Goal: Task Accomplishment & Management: Use online tool/utility

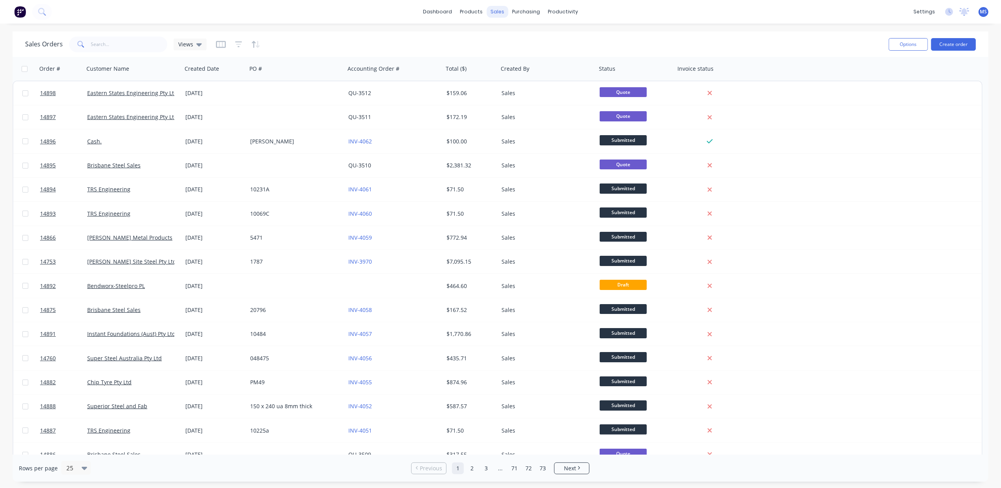
click at [494, 16] on div "dashboard products sales purchasing productivity dashboard products Product Cat…" at bounding box center [500, 12] width 1001 height 24
click at [532, 54] on div "Customers" at bounding box center [524, 53] width 28 height 7
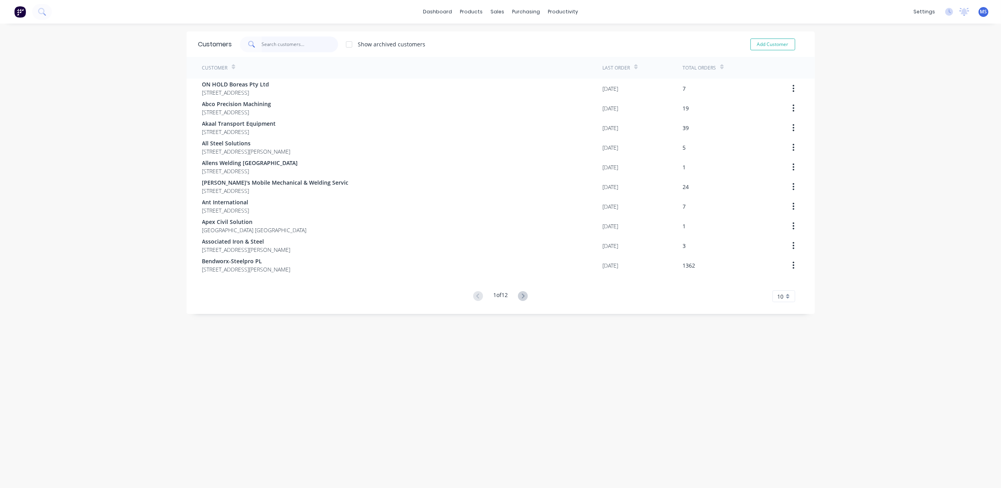
click at [290, 43] on input "text" at bounding box center [299, 45] width 77 height 16
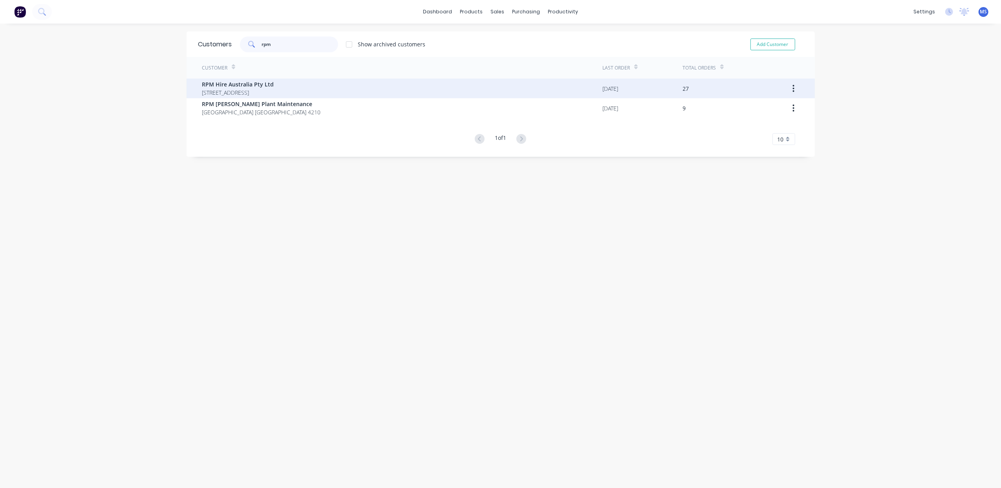
type input "rpm"
click at [274, 80] on span "RPM Hire Australia Pty Ltd" at bounding box center [238, 84] width 72 height 8
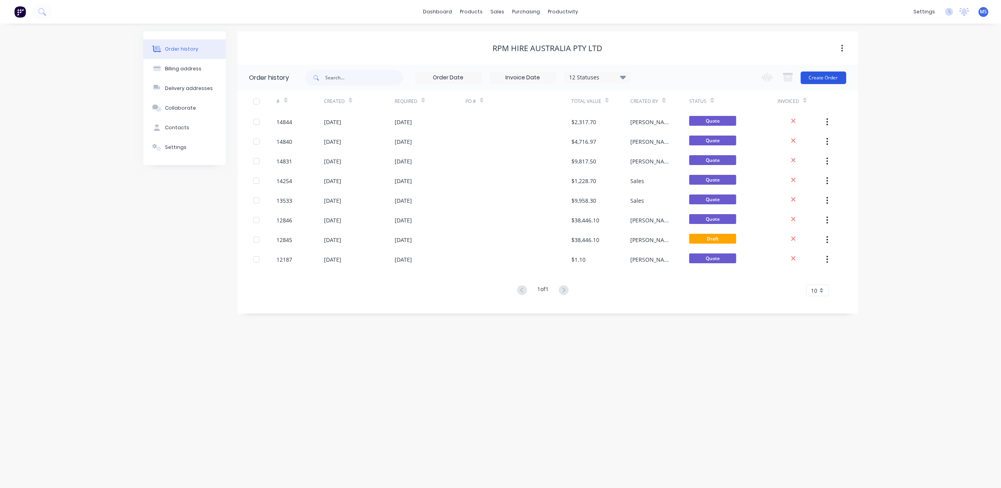
click at [827, 81] on button "Create Order" at bounding box center [823, 77] width 46 height 13
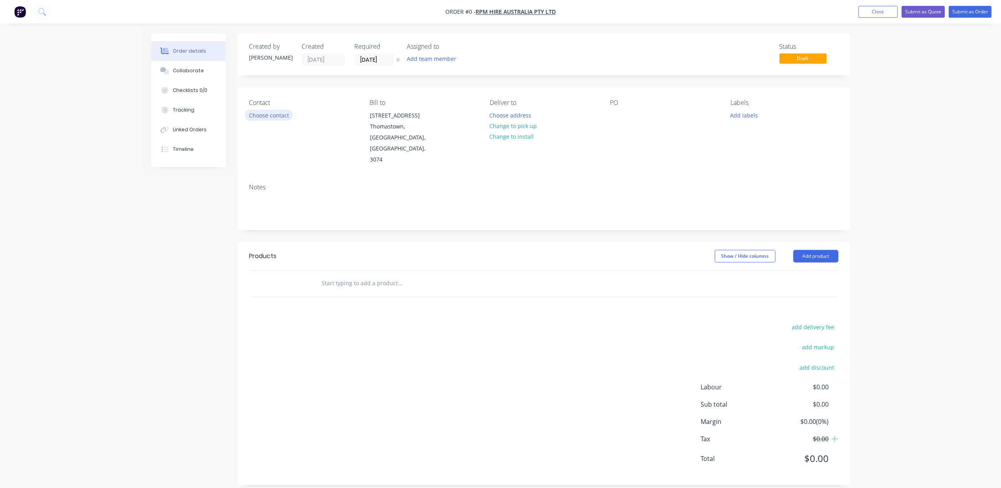
click at [267, 118] on button "Choose contact" at bounding box center [269, 115] width 48 height 11
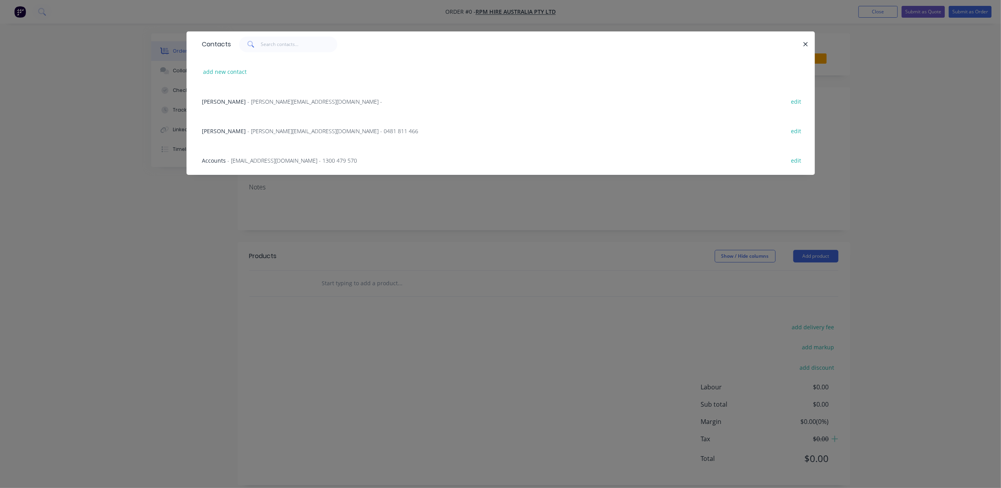
click at [263, 134] on div "[PERSON_NAME] - [PERSON_NAME][EMAIL_ADDRESS][DOMAIN_NAME] - 0481 811 466" at bounding box center [310, 131] width 216 height 8
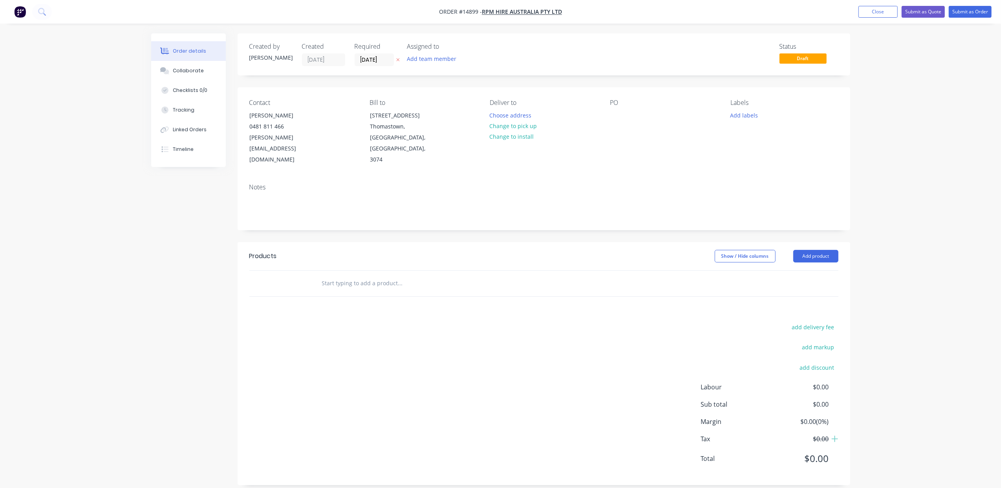
click at [347, 275] on input "text" at bounding box center [399, 283] width 157 height 16
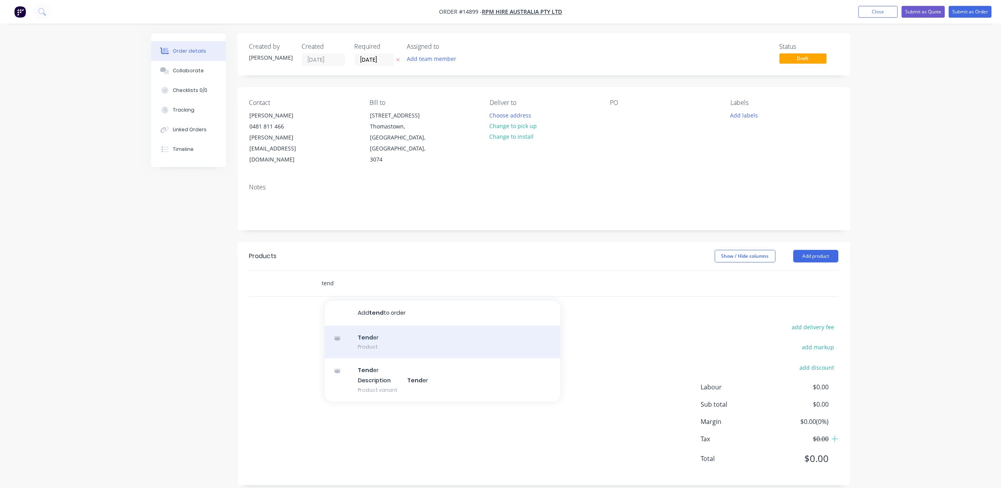
type input "tend"
click at [391, 325] on div "Tend er Product" at bounding box center [443, 341] width 236 height 33
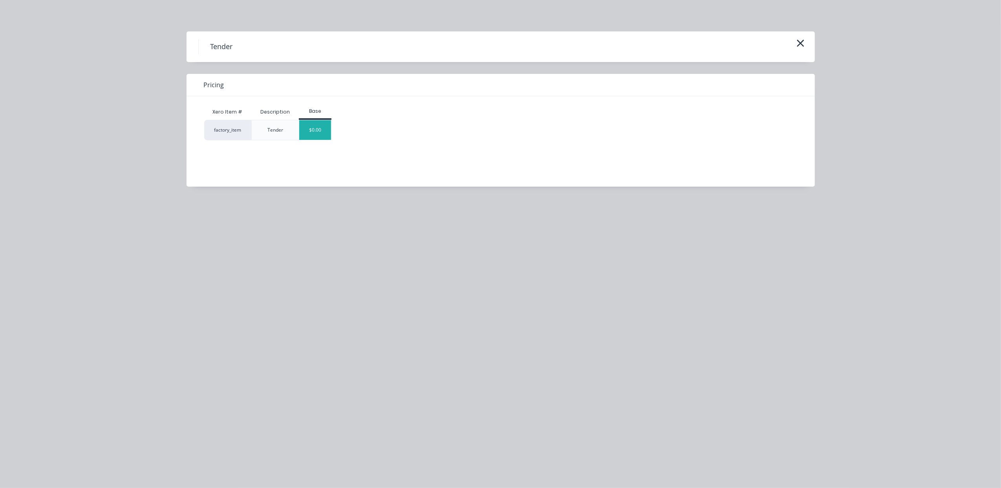
click at [313, 131] on div "$0.00" at bounding box center [315, 130] width 32 height 20
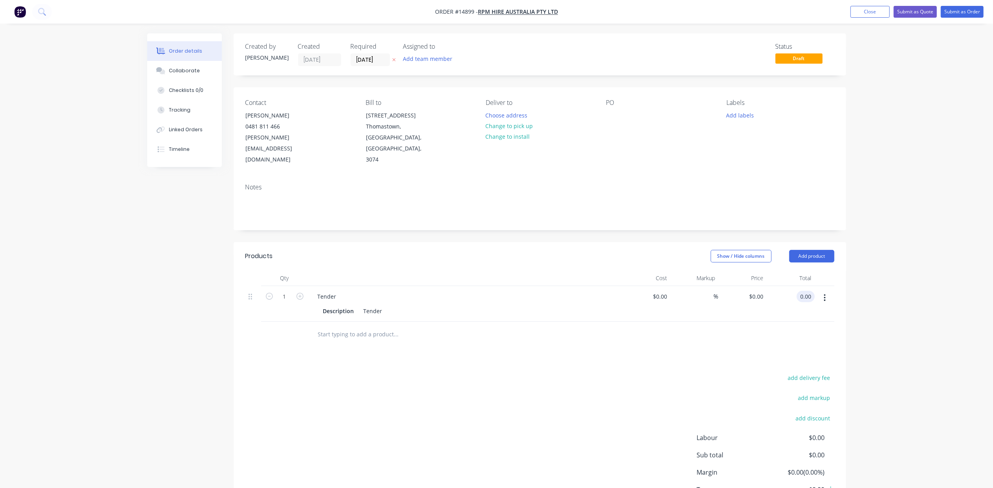
click at [812, 290] on input "0.00" at bounding box center [807, 295] width 15 height 11
type input "184000"
type input "$184,000.00"
click at [915, 14] on button "Submit as Quote" at bounding box center [914, 12] width 43 height 12
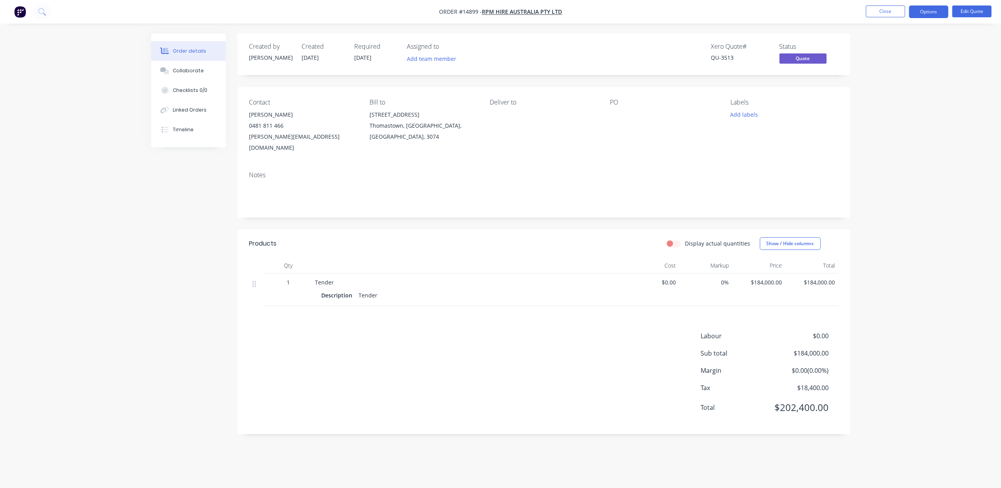
click at [883, 13] on button "Close" at bounding box center [885, 11] width 39 height 12
